Goal: Transaction & Acquisition: Book appointment/travel/reservation

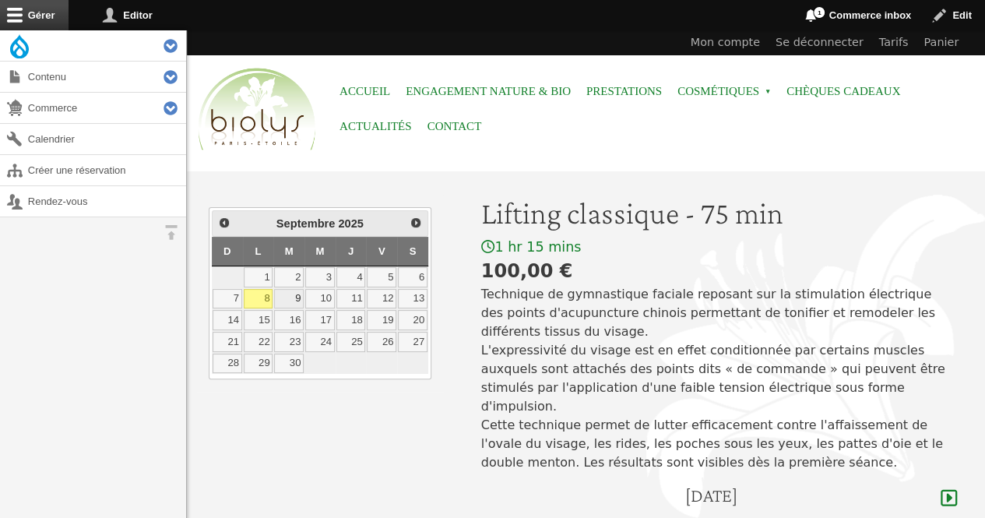
click at [289, 289] on link "9" at bounding box center [289, 299] width 30 height 20
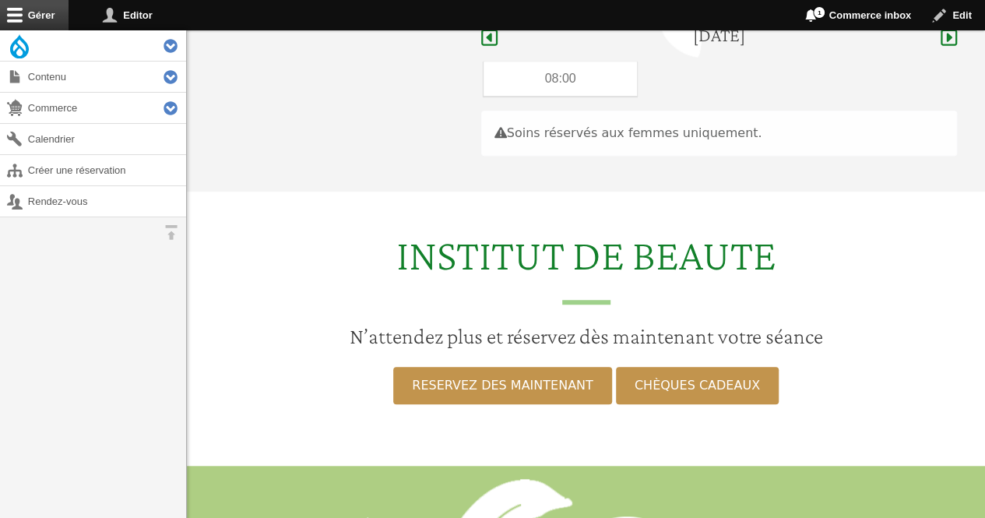
scroll to position [465, 0]
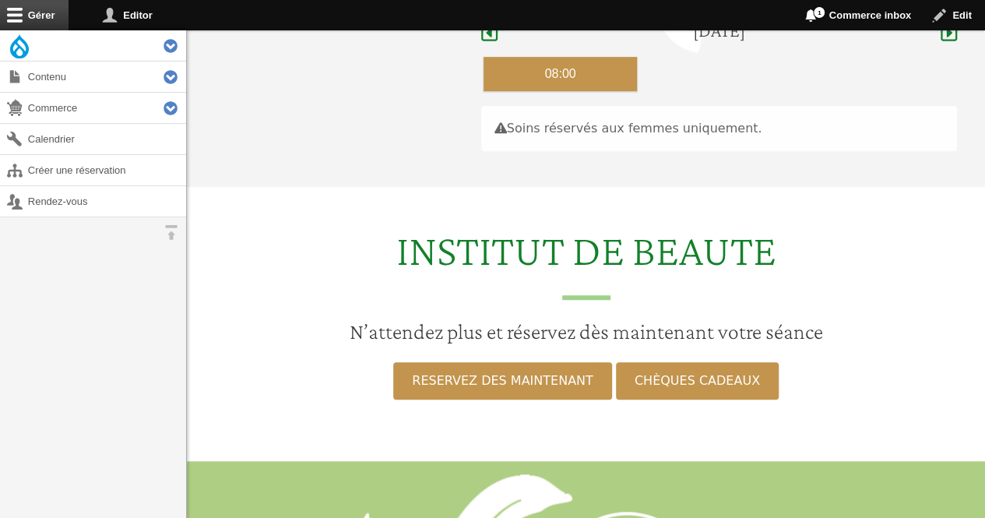
click at [519, 62] on div "08:00" at bounding box center [560, 74] width 154 height 34
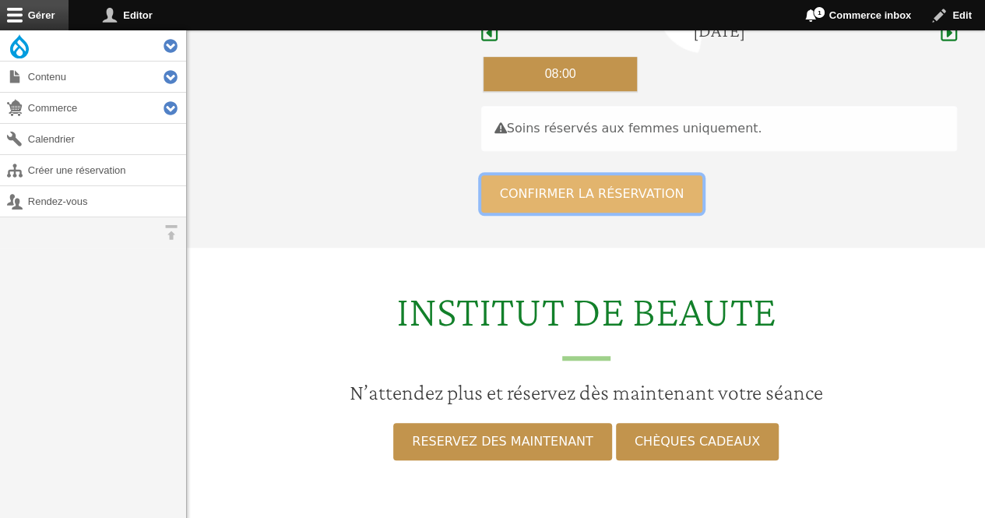
click at [519, 176] on button "Confirmer la réservation" at bounding box center [592, 193] width 222 height 37
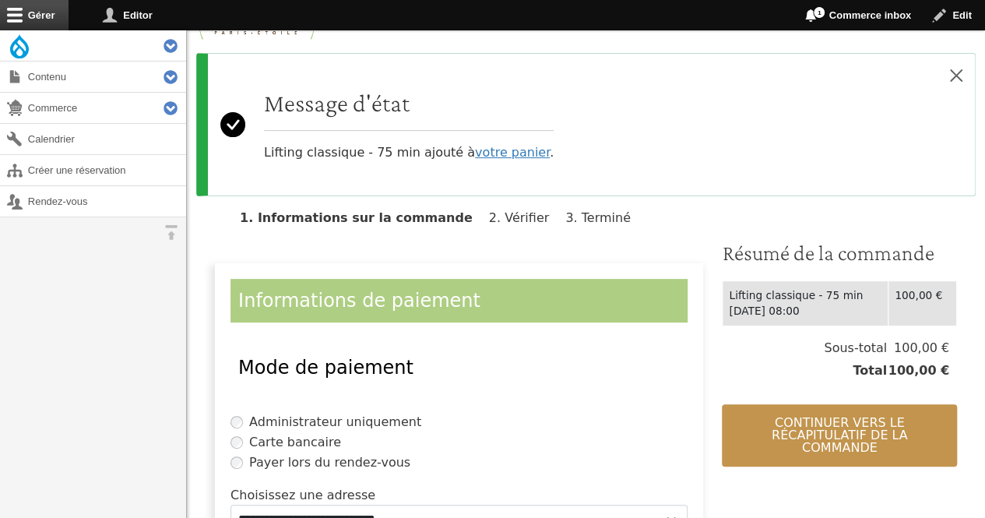
scroll to position [174, 0]
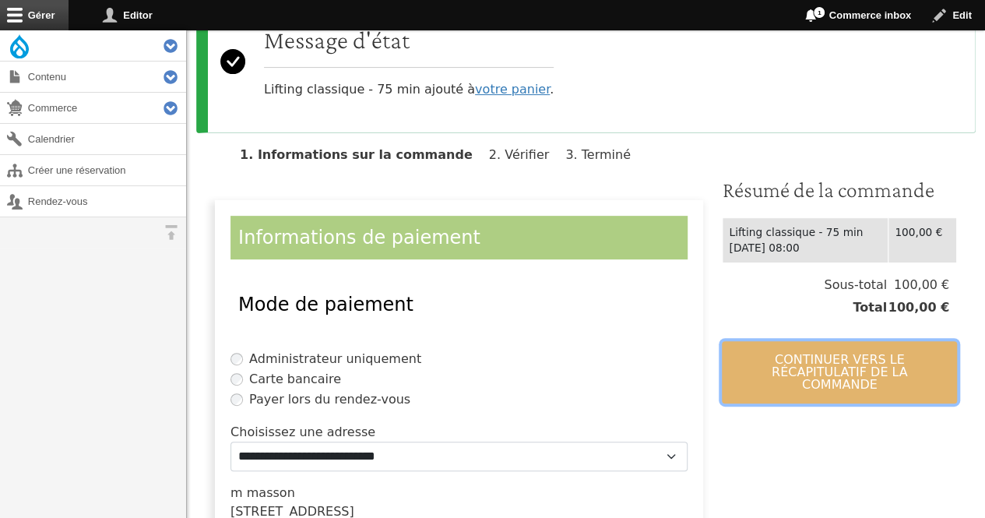
click at [789, 360] on button "Continuer vers le récapitulatif de la commande" at bounding box center [839, 372] width 235 height 62
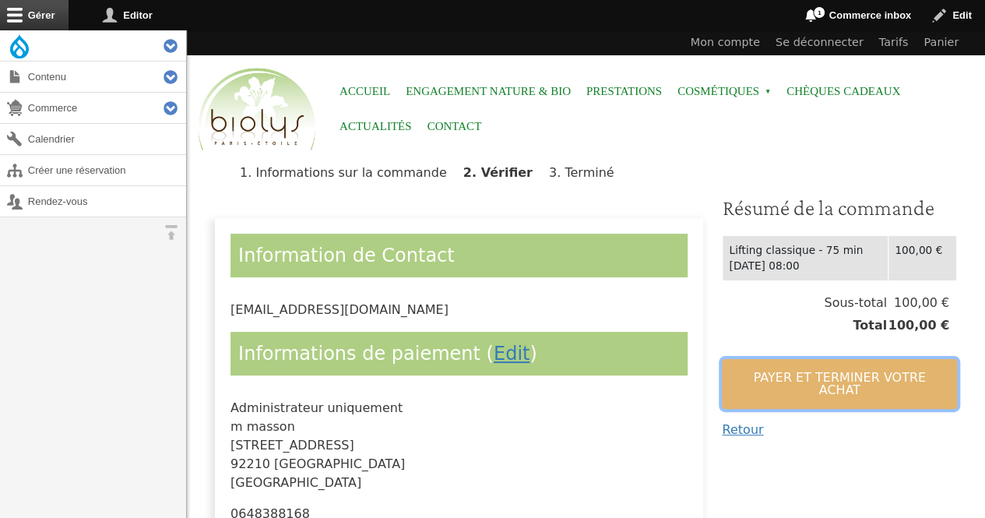
click at [789, 360] on button "Payer et terminer votre achat" at bounding box center [839, 384] width 235 height 50
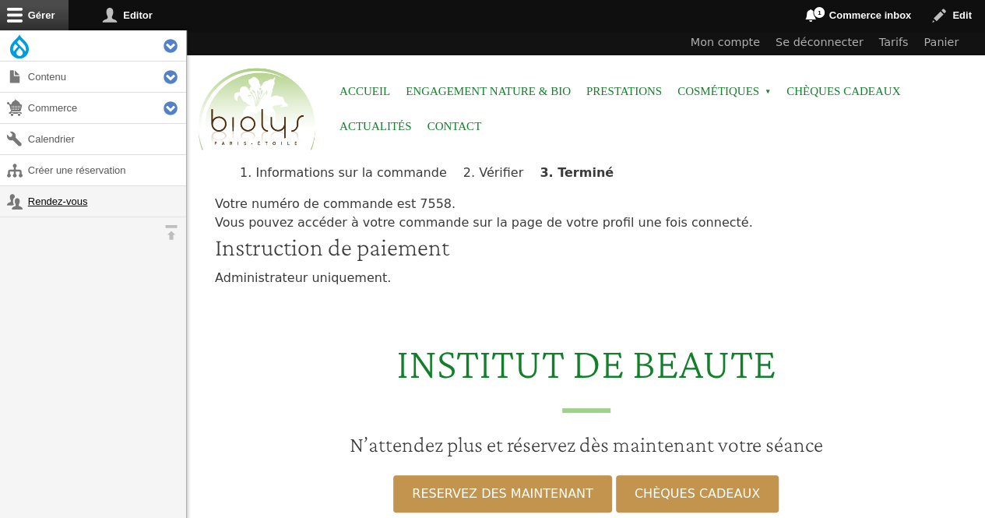
click at [84, 199] on link "Rendez-vous" at bounding box center [93, 201] width 186 height 30
